Goal: Information Seeking & Learning: Learn about a topic

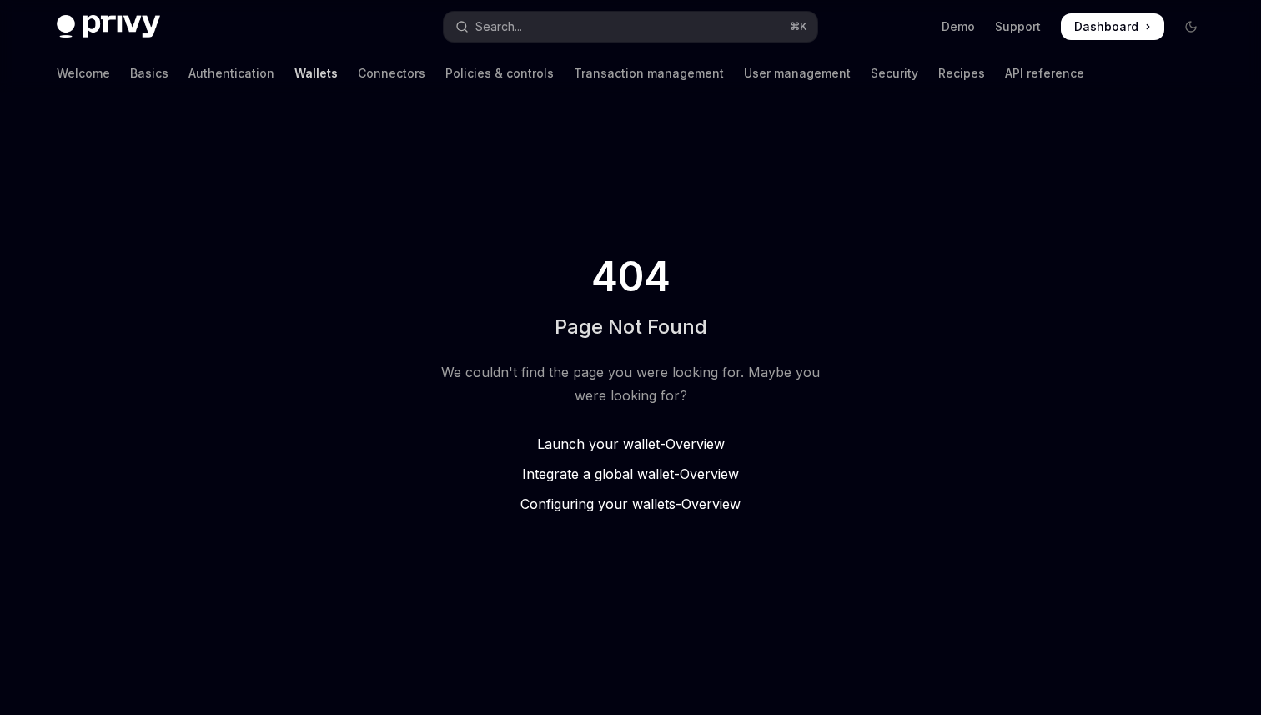
click at [295, 72] on link "Wallets" at bounding box center [316, 73] width 43 height 40
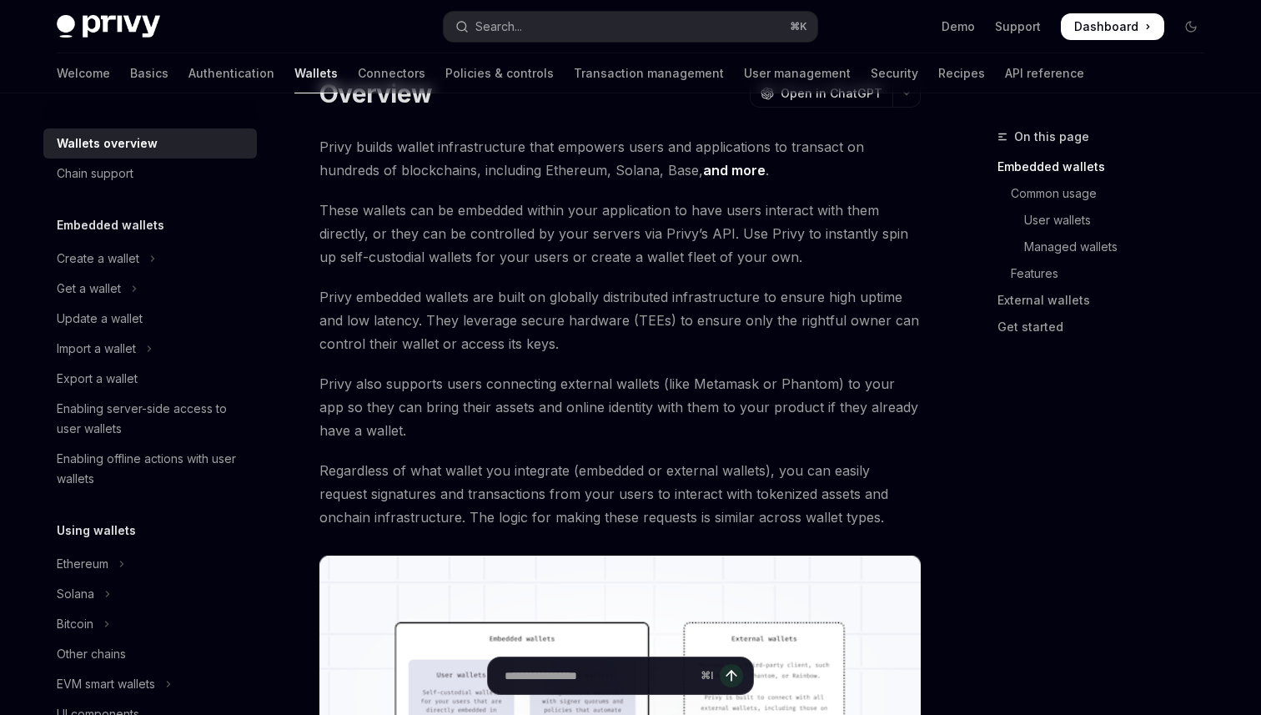
scroll to position [108, 0]
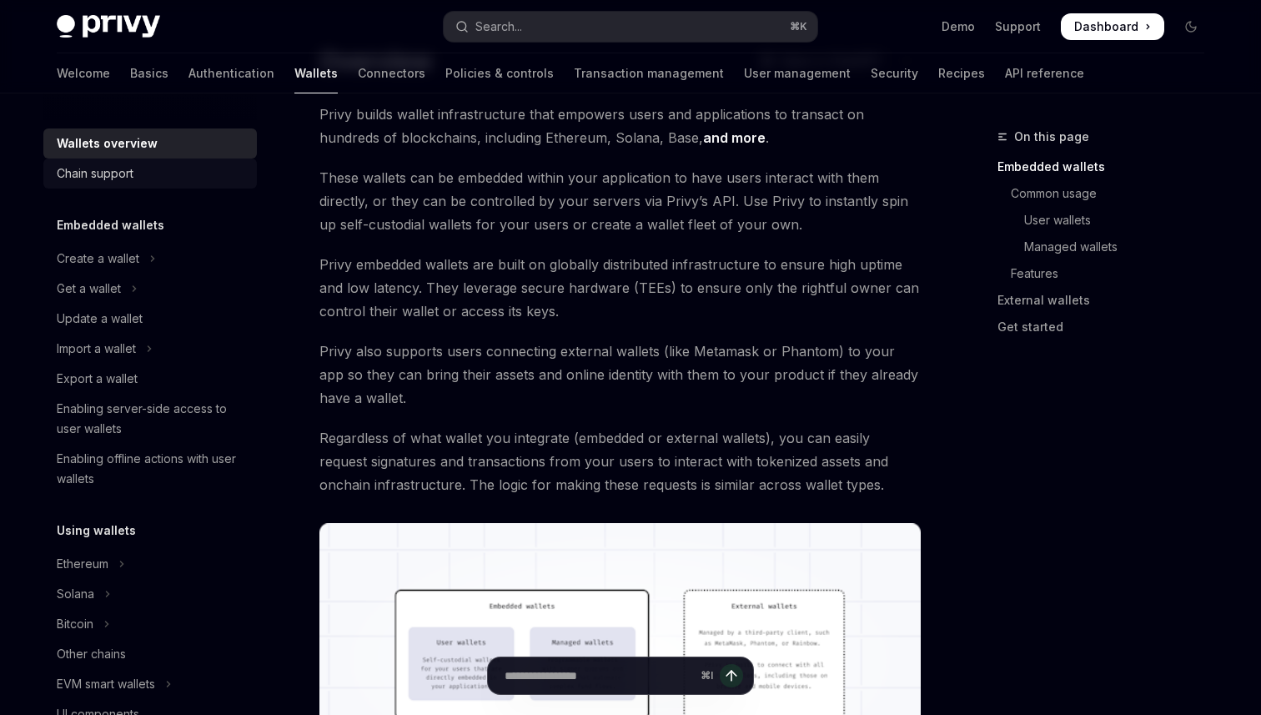
click at [112, 164] on div "Chain support" at bounding box center [95, 174] width 77 height 20
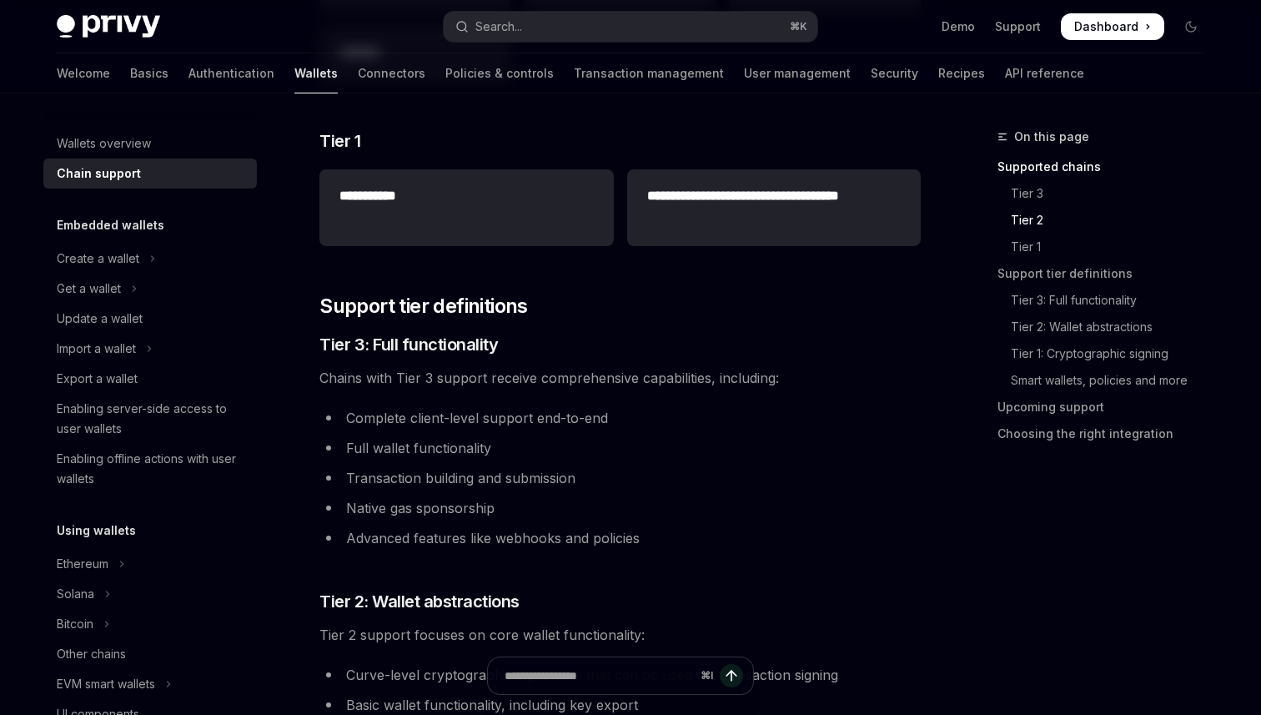
scroll to position [917, 0]
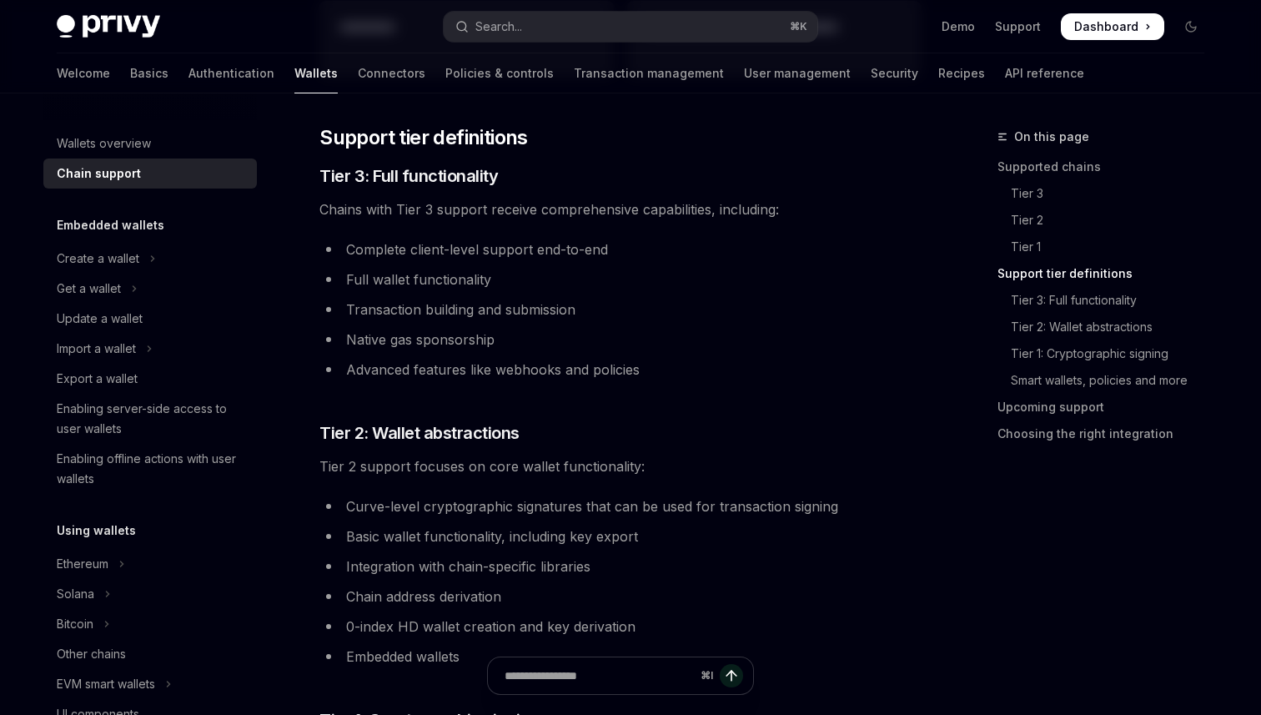
click at [811, 472] on span "Tier 2 support focuses on core wallet functionality:" at bounding box center [621, 466] width 602 height 23
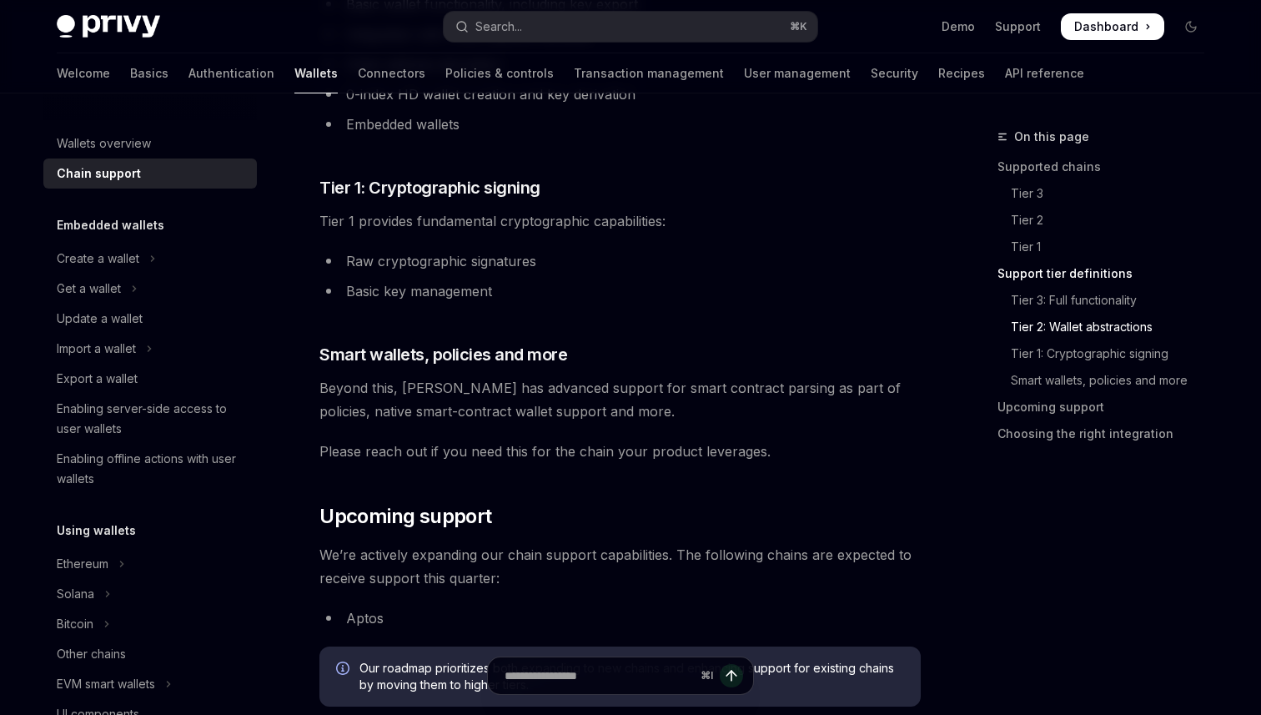
scroll to position [1456, 0]
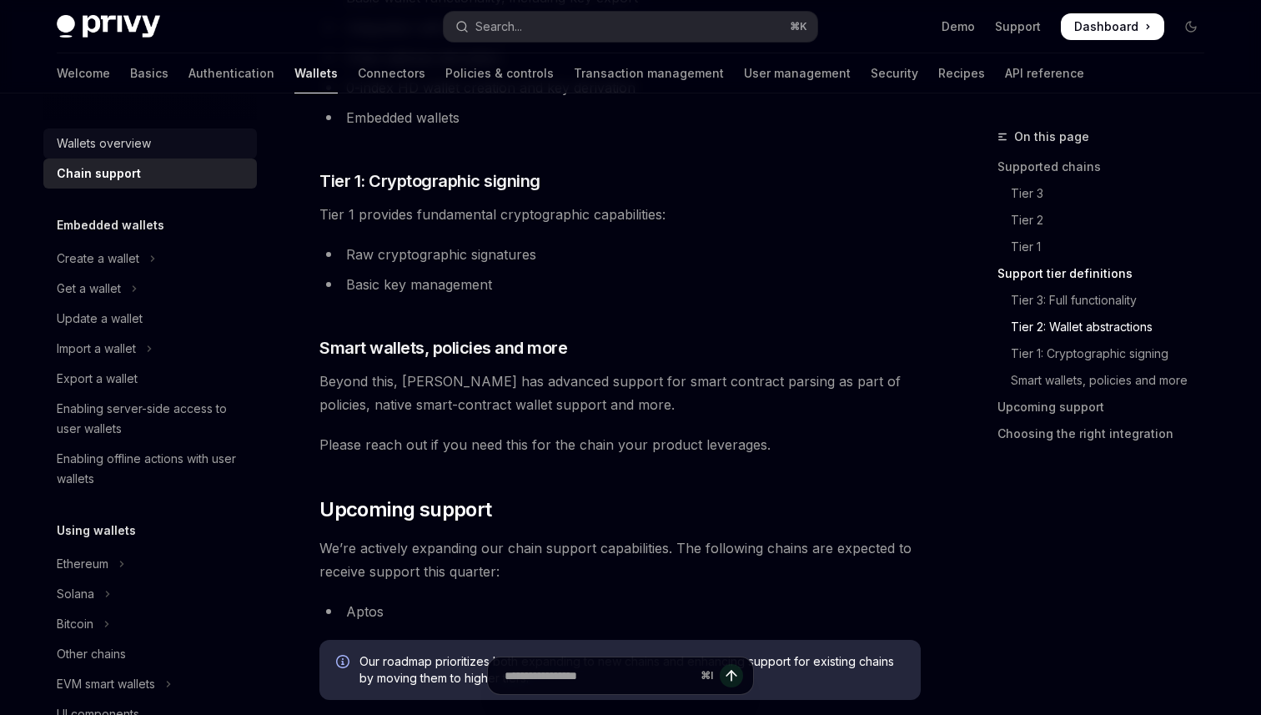
click at [93, 144] on div "Wallets overview" at bounding box center [104, 143] width 94 height 20
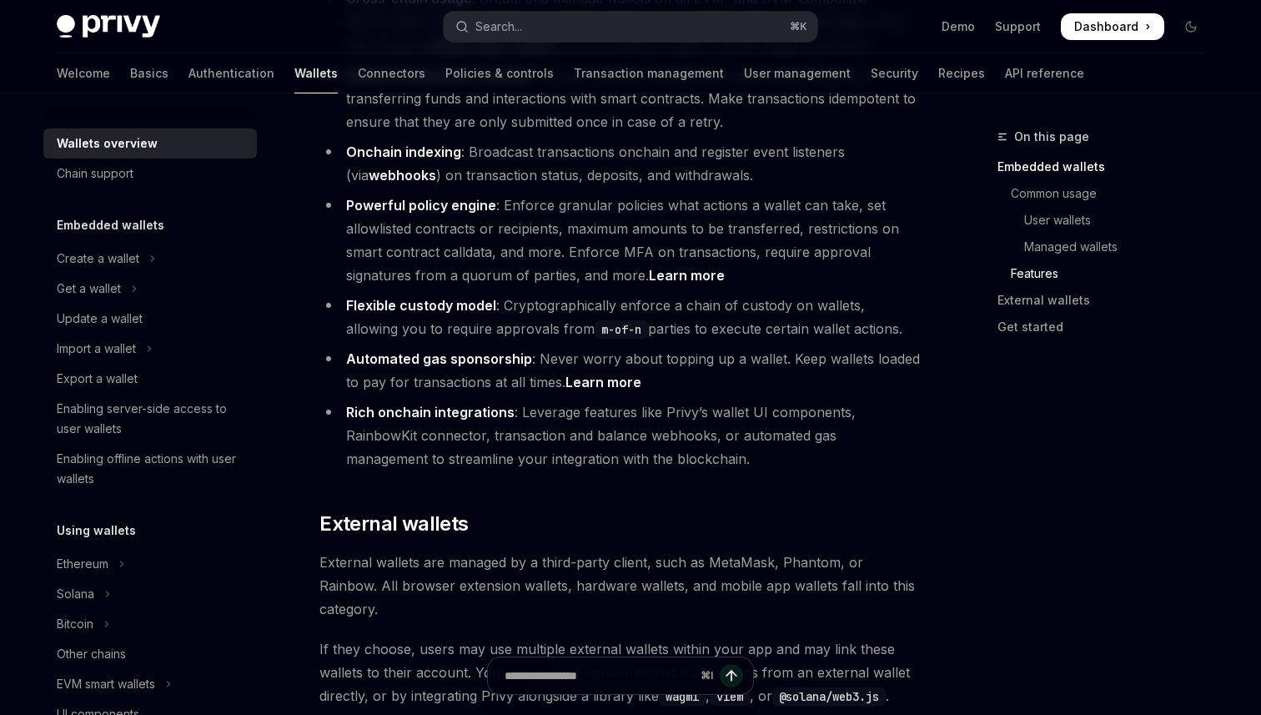
scroll to position [1259, 0]
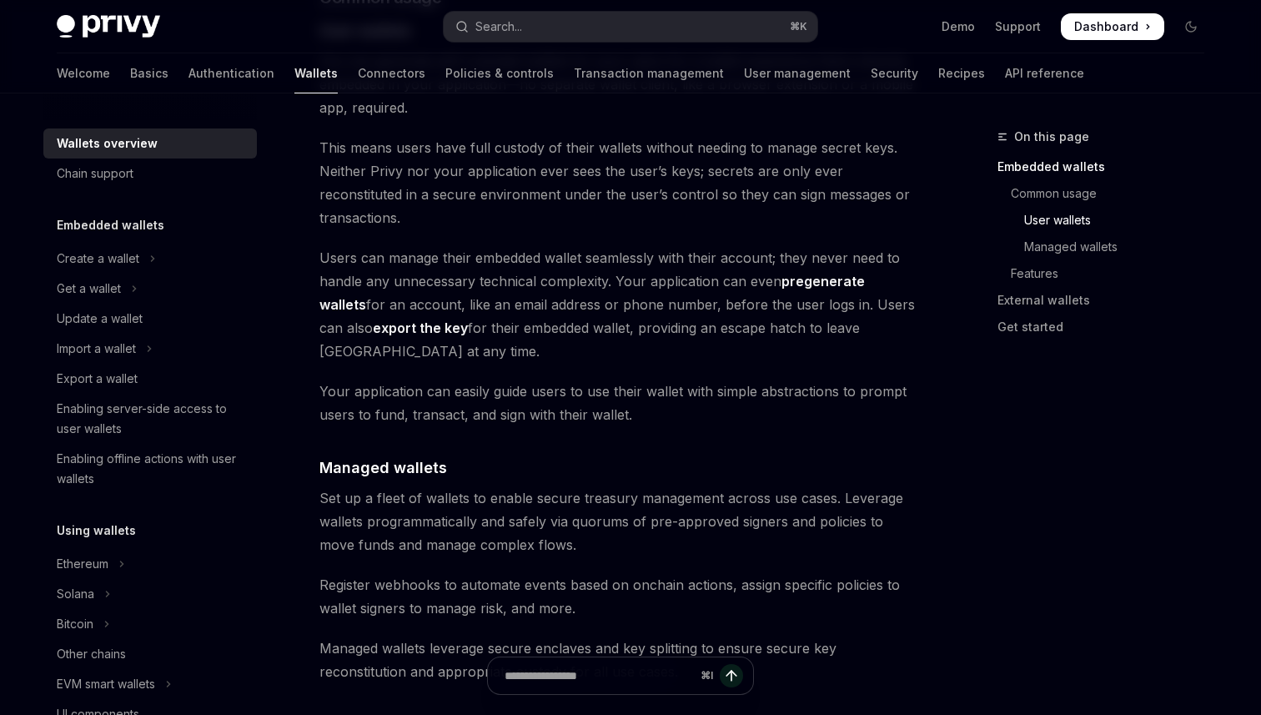
type textarea "*"
